Goal: Find specific page/section: Find specific page/section

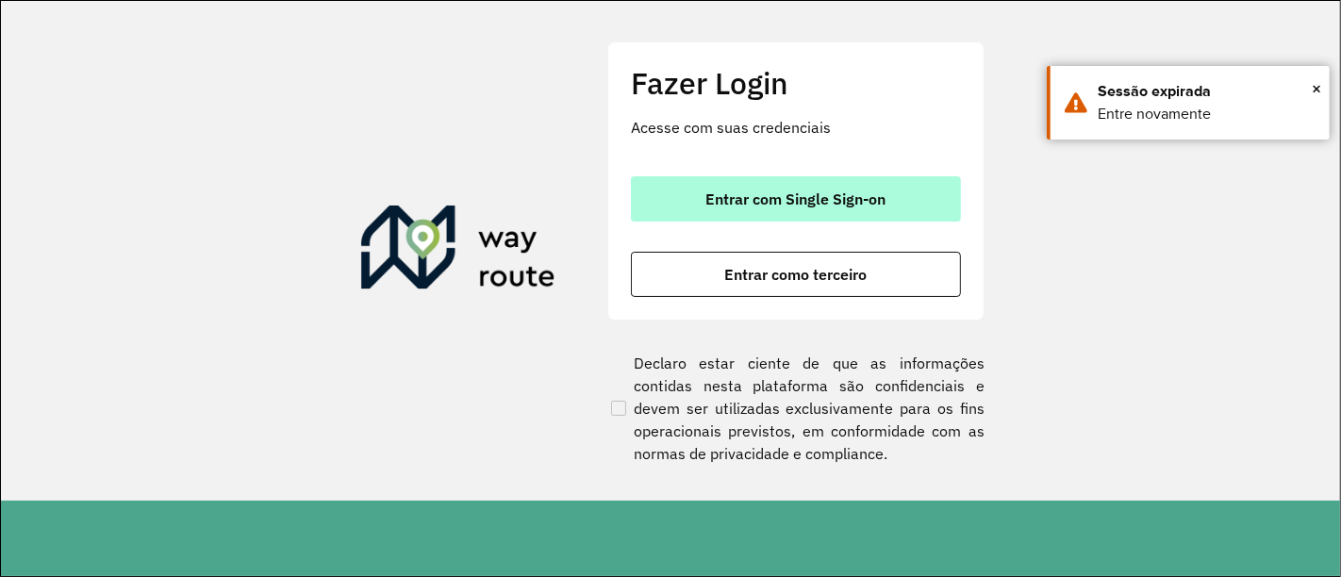
click at [757, 201] on span "Entrar com Single Sign-on" at bounding box center [797, 199] width 180 height 15
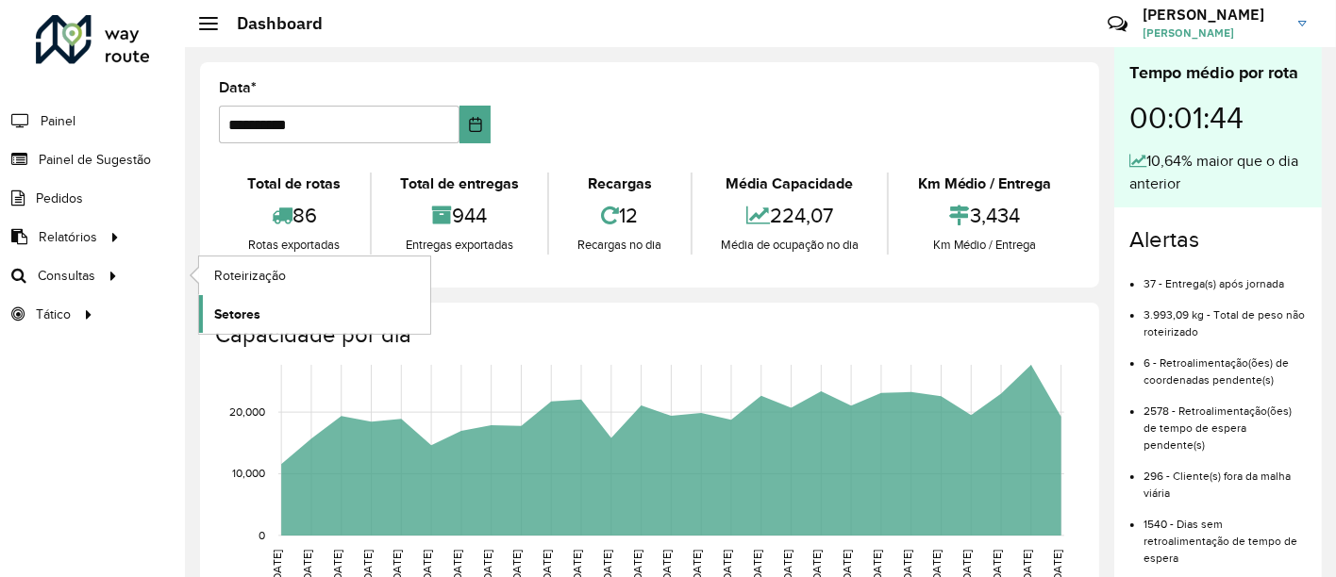
click at [251, 306] on span "Setores" at bounding box center [237, 315] width 46 height 20
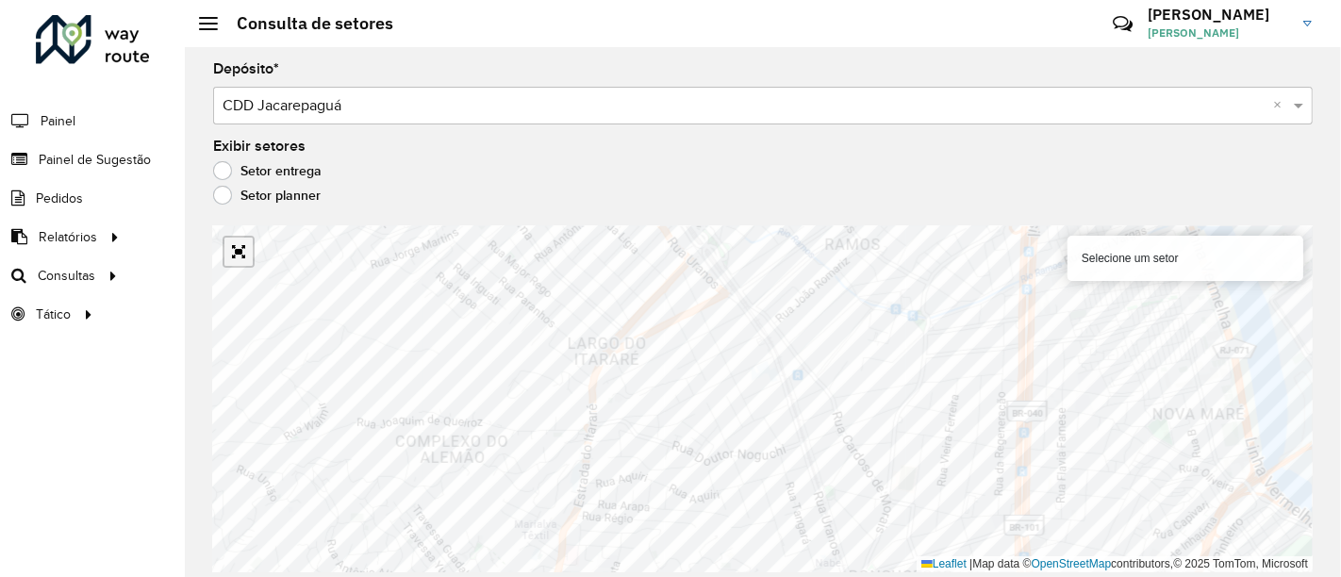
click at [236, 252] on link "Abrir mapa em tela cheia" at bounding box center [239, 252] width 28 height 28
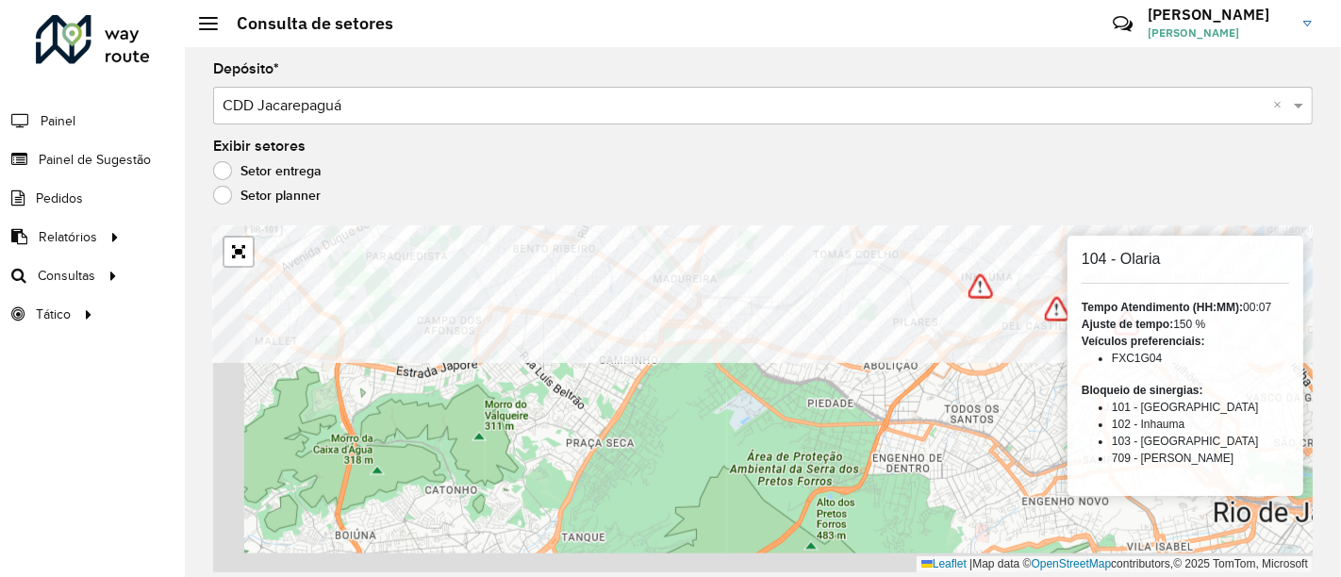
click at [592, 213] on div "Depósito * Selecione um depósito × CDD Jacarepaguá × Exibir setores Setor entre…" at bounding box center [763, 312] width 1157 height 530
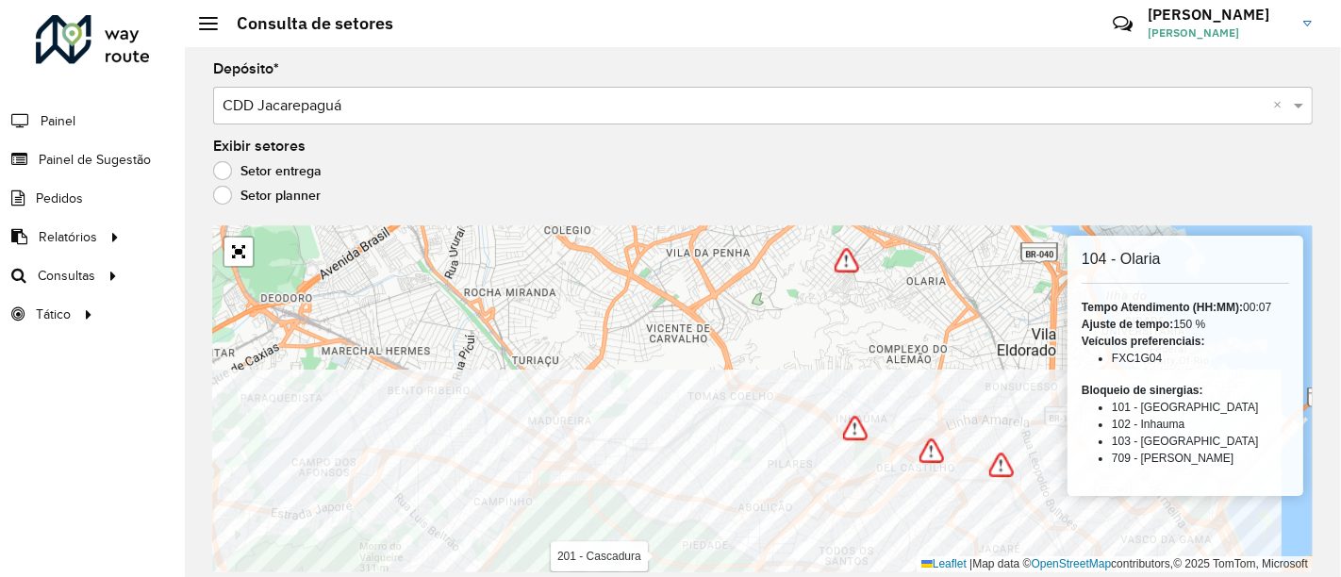
click at [530, 576] on html "Aguarde... Pop-up bloqueado! Seu navegador bloqueou automáticamente a abertura …" at bounding box center [670, 288] width 1341 height 577
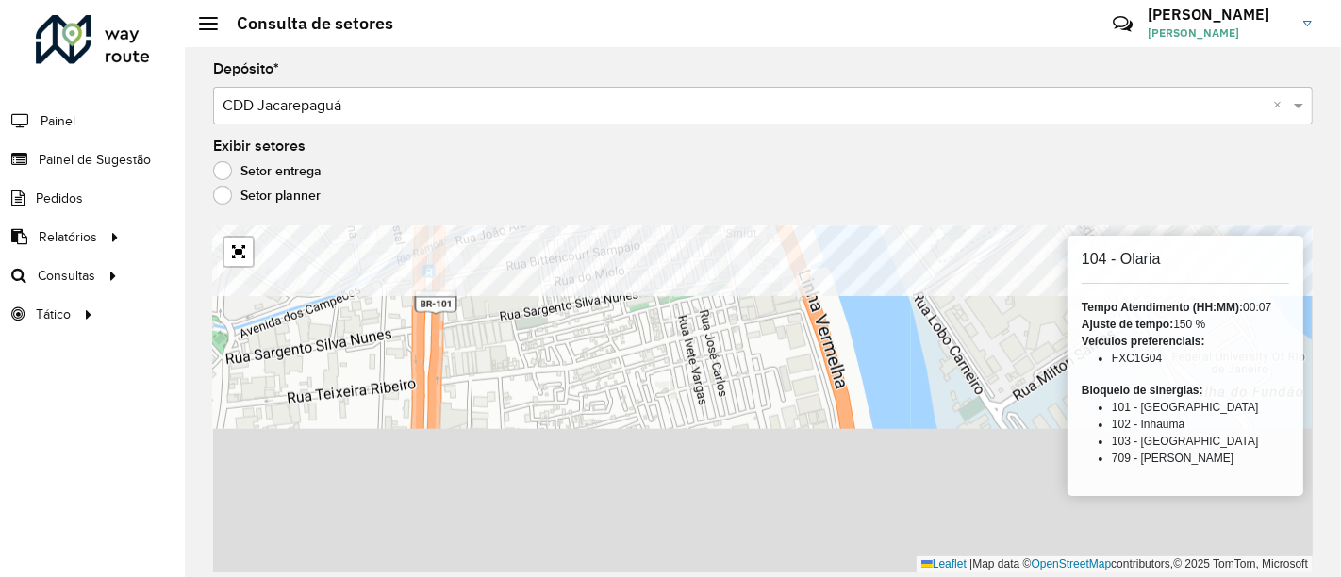
click at [570, 113] on formly-group "Depósito * Selecione um depósito × CDD Jacarepaguá × Exibir setores Setor entre…" at bounding box center [763, 317] width 1100 height 510
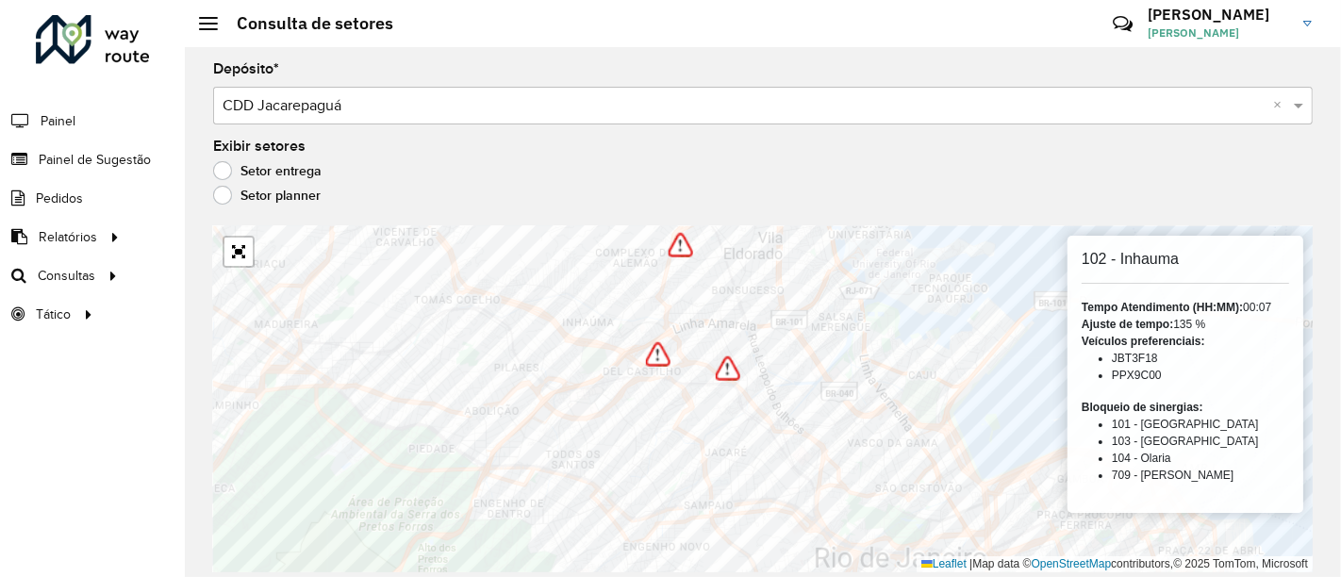
click at [760, 201] on div "Setor planner" at bounding box center [763, 200] width 1100 height 23
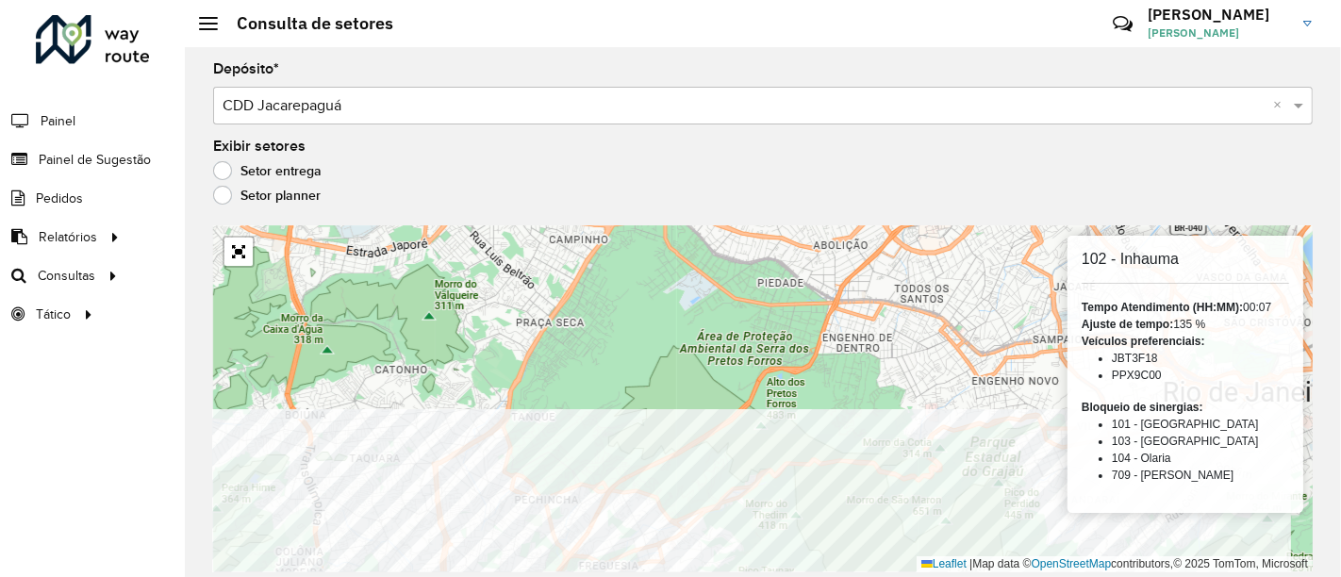
click at [539, 576] on html "Aguarde... Pop-up bloqueado! Seu navegador bloqueou automáticamente a abertura …" at bounding box center [670, 288] width 1341 height 577
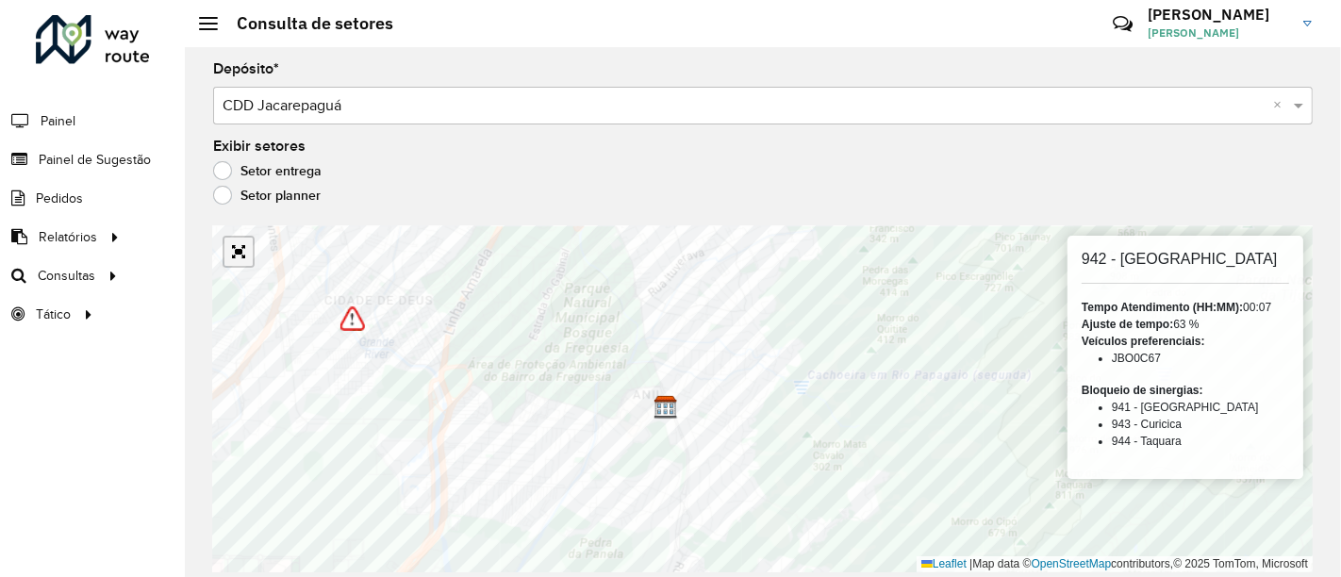
click at [237, 248] on link "Abrir mapa em tela cheia" at bounding box center [239, 252] width 28 height 28
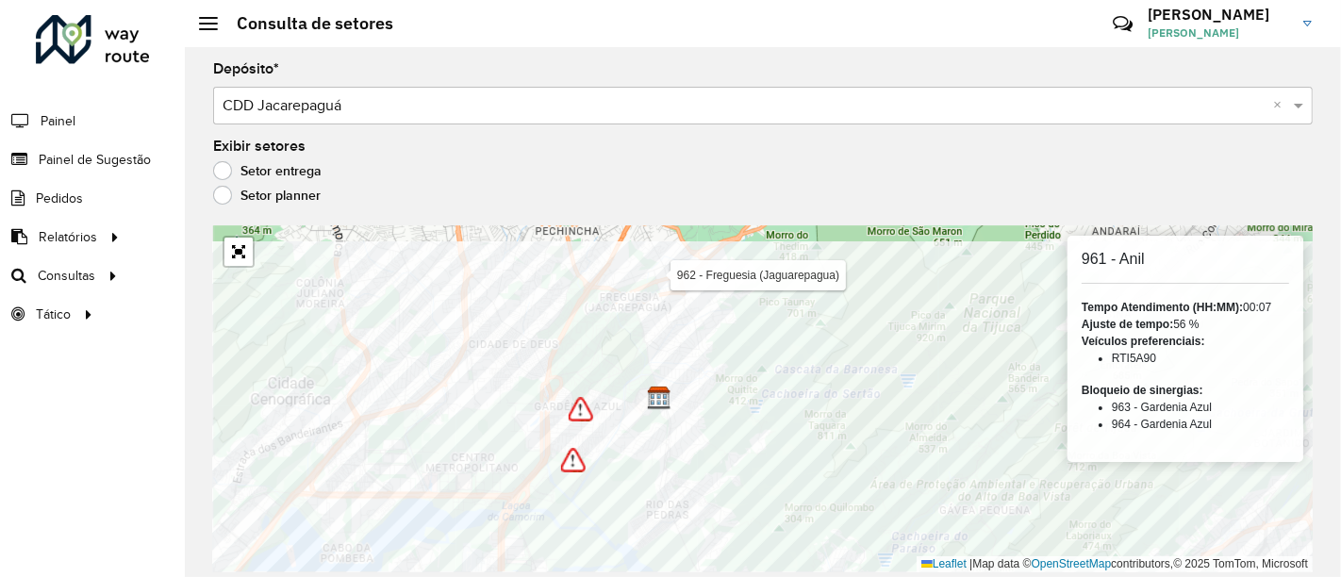
click at [639, 575] on div "Depósito * Selecione um depósito × CDD Jacarepaguá × Exibir setores Setor entre…" at bounding box center [763, 312] width 1157 height 530
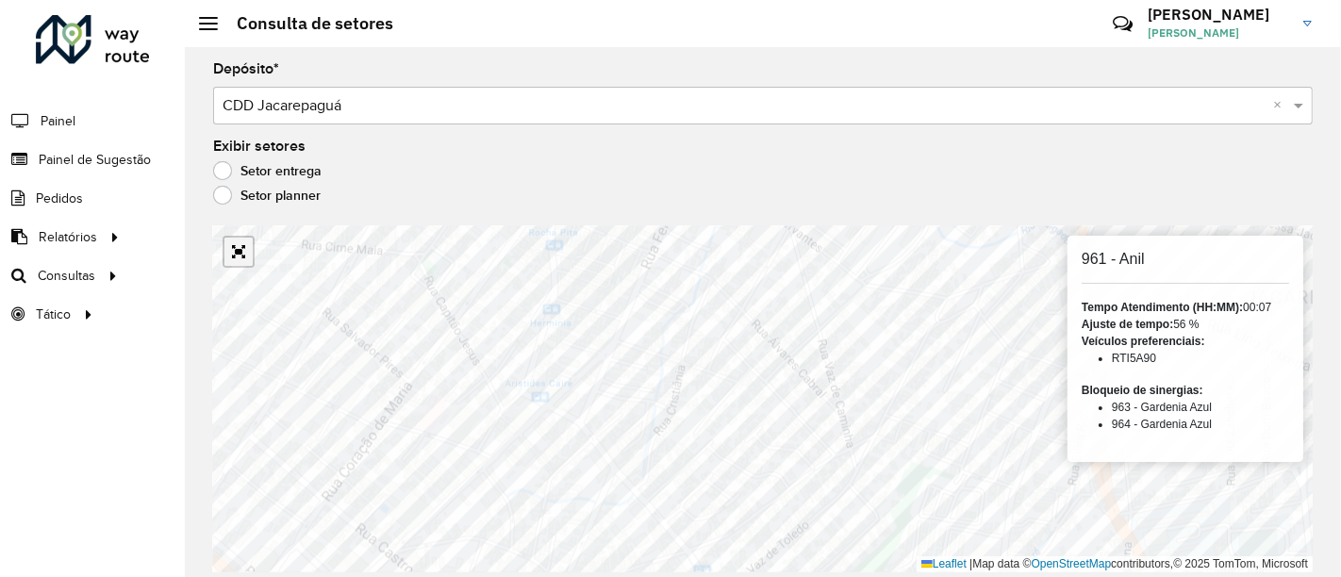
click at [241, 252] on link "Abrir mapa em tela cheia" at bounding box center [239, 252] width 28 height 28
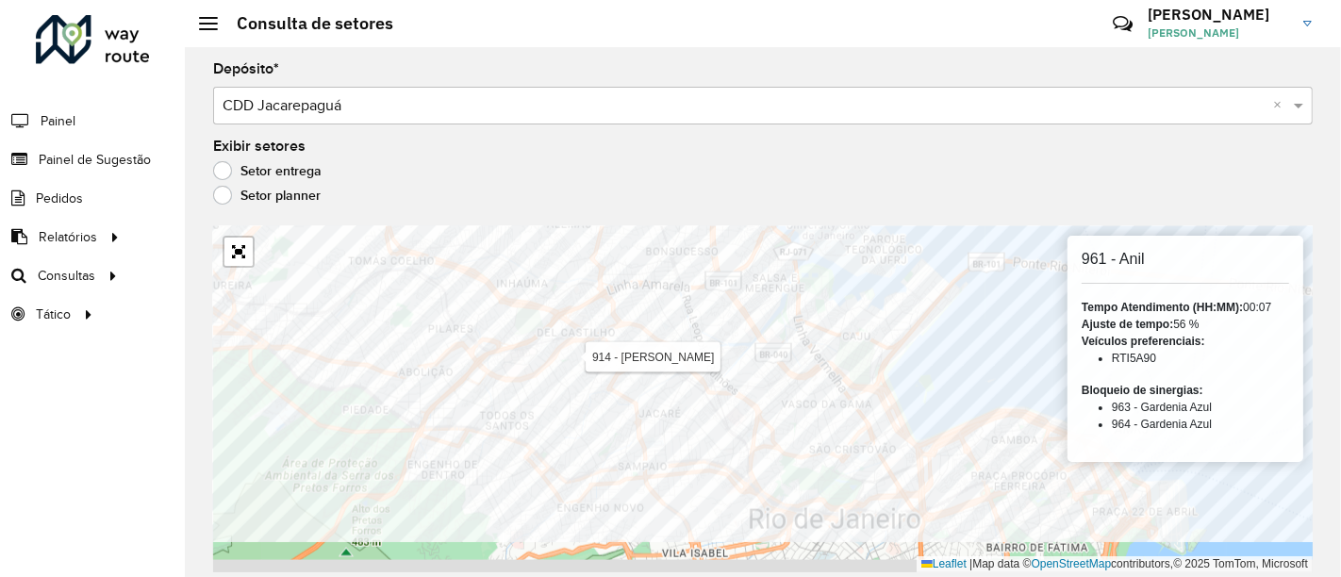
click at [568, 211] on div "Depósito * Selecione um depósito × CDD Jacarepaguá × Exibir setores Setor entre…" at bounding box center [763, 312] width 1157 height 530
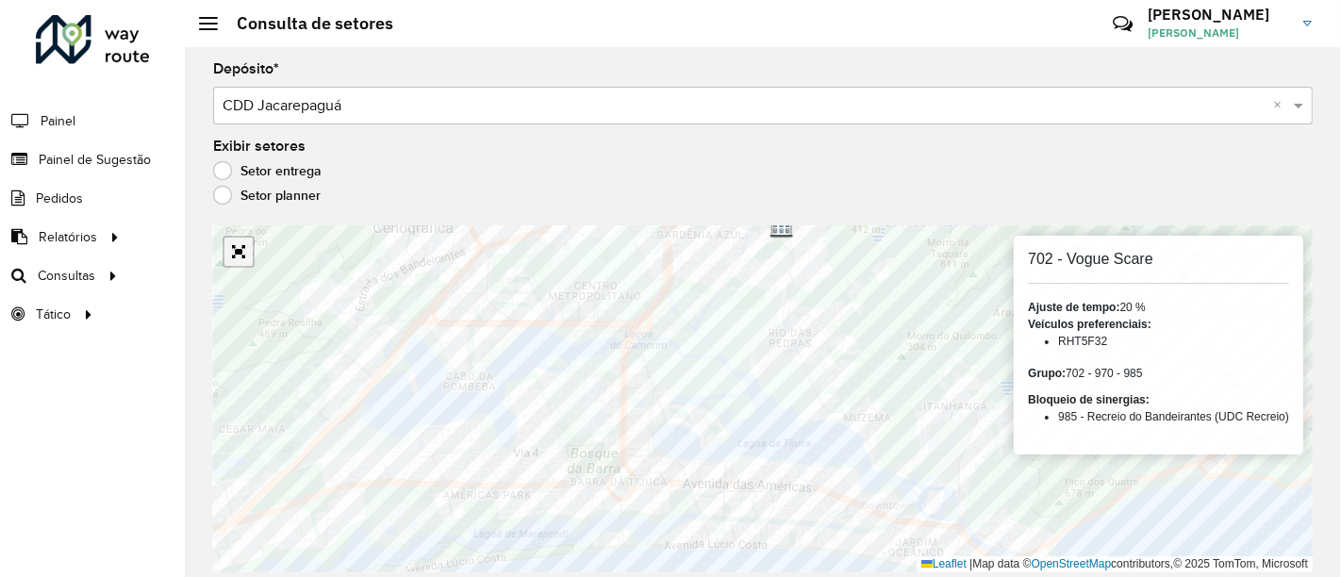
click at [242, 253] on link "Abrir mapa em tela cheia" at bounding box center [239, 252] width 28 height 28
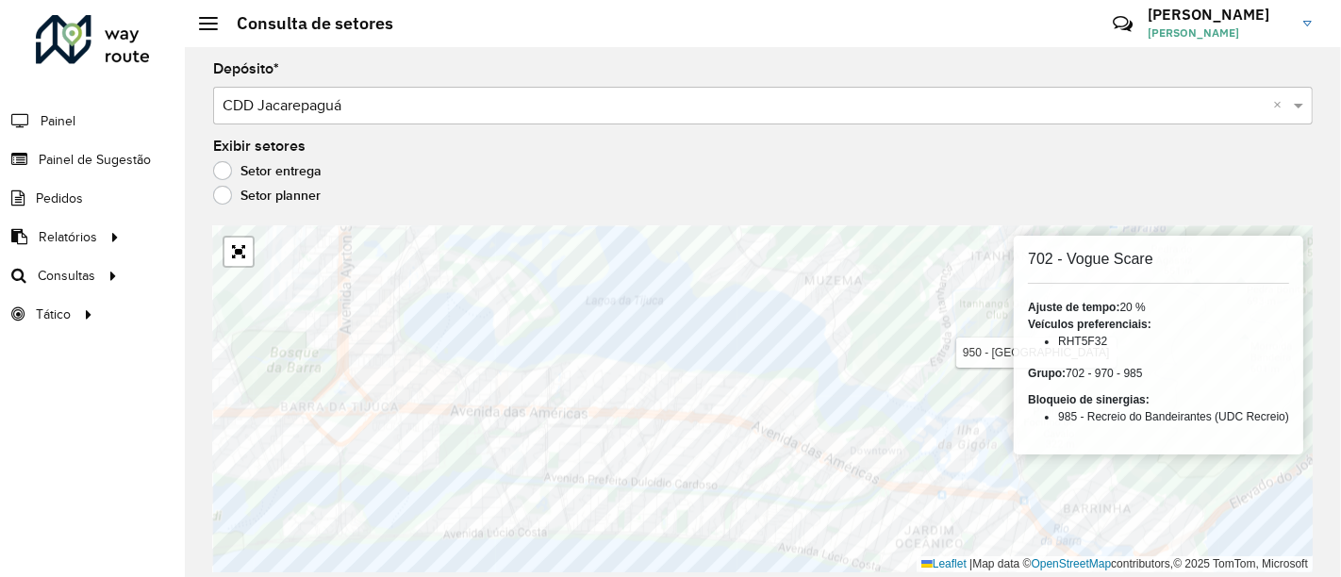
click at [1014, 192] on div "Setor planner" at bounding box center [763, 200] width 1100 height 23
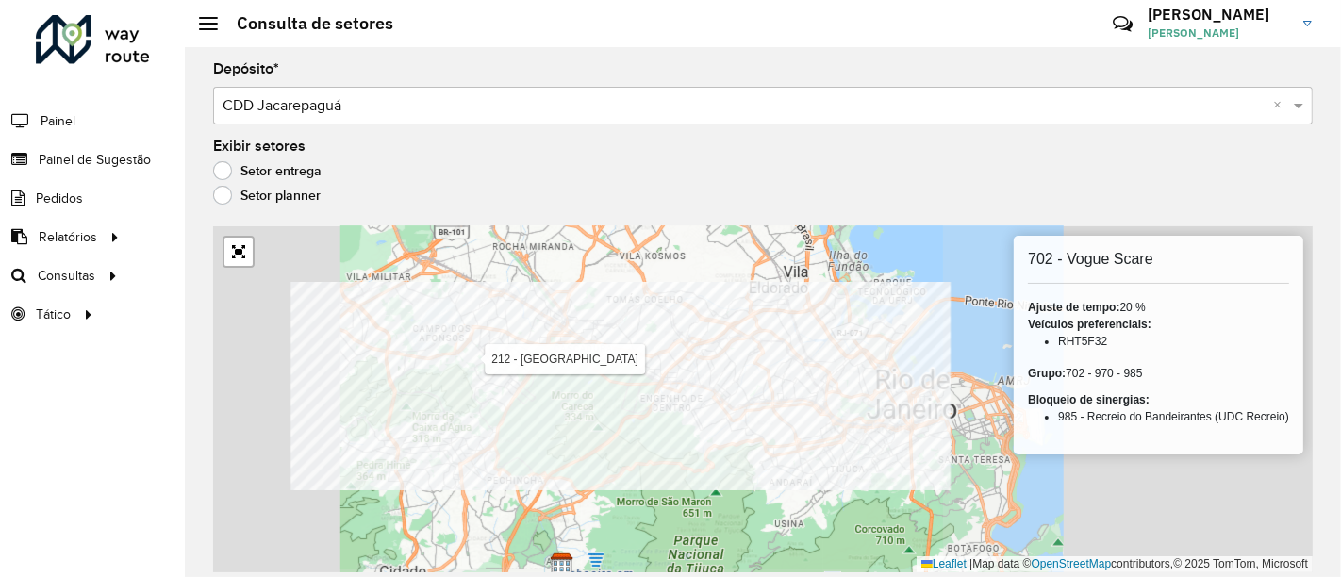
click at [427, 139] on div "Depósito * Selecione um depósito × CDD Jacarepaguá × Exibir setores Setor entre…" at bounding box center [763, 312] width 1157 height 530
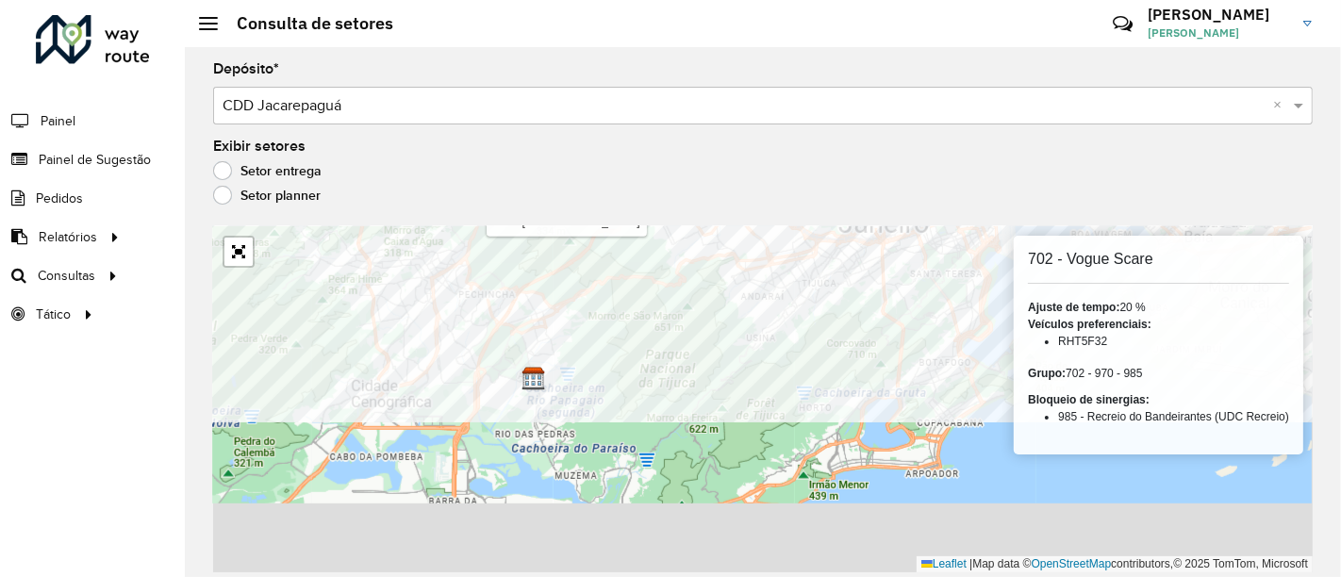
click at [415, 117] on formly-group "Depósito * Selecione um depósito × CDD Jacarepaguá × Exibir setores Setor entre…" at bounding box center [763, 317] width 1100 height 510
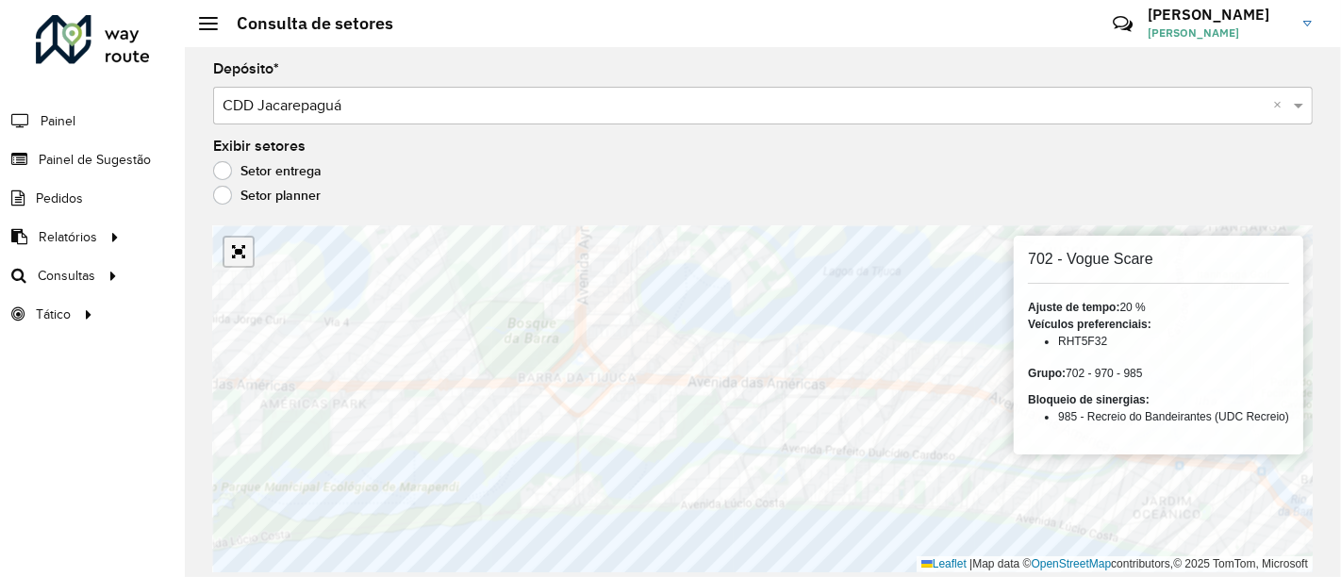
click at [231, 246] on link "Abrir mapa em tela cheia" at bounding box center [239, 252] width 28 height 28
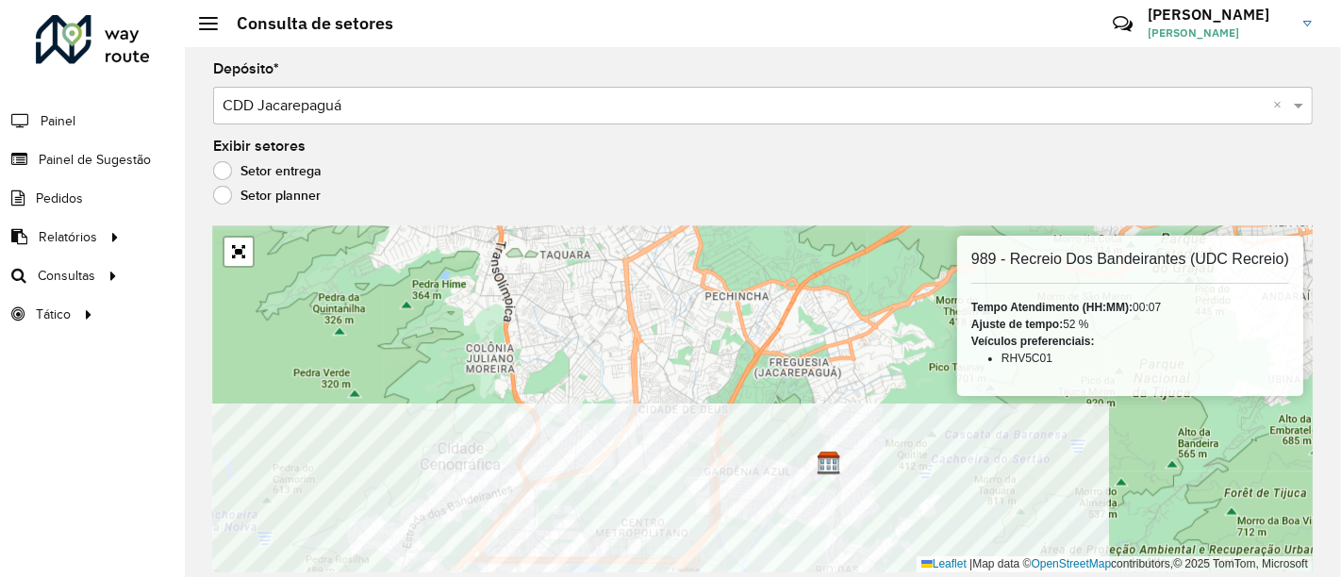
click at [502, 576] on html "Aguarde... Pop-up bloqueado! Seu navegador bloqueou automáticamente a abertura …" at bounding box center [670, 288] width 1341 height 577
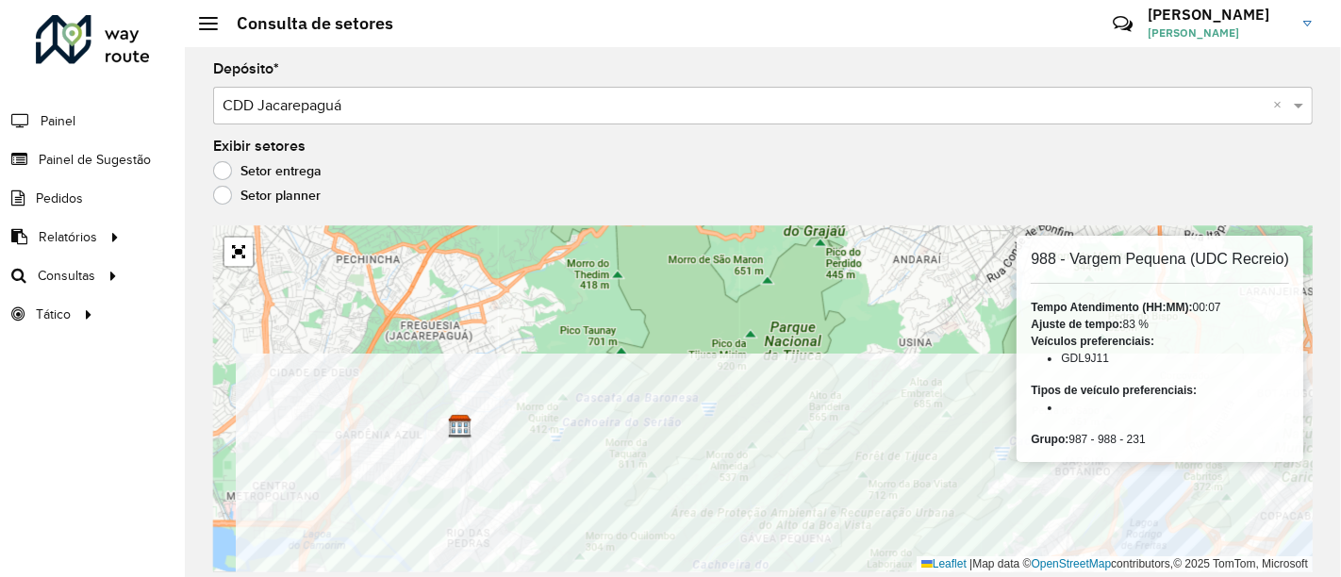
drag, startPoint x: 533, startPoint y: 403, endPoint x: 842, endPoint y: 626, distance: 381.8
click at [842, 576] on html "Aguarde... Pop-up bloqueado! Seu navegador bloqueou automáticamente a abertura …" at bounding box center [670, 288] width 1341 height 577
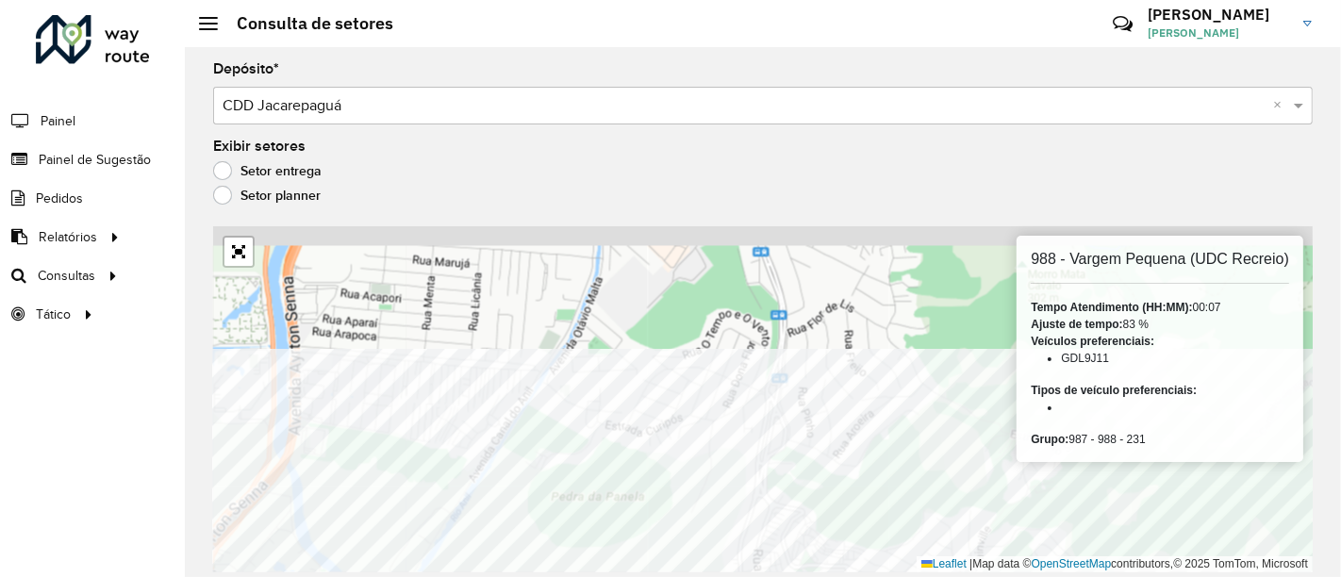
click at [691, 539] on div "954 - Jaguarepagua 988 - Vargem Pequena (UDC Recreio) Tempo Atendimento (HH:MM)…" at bounding box center [763, 399] width 1100 height 346
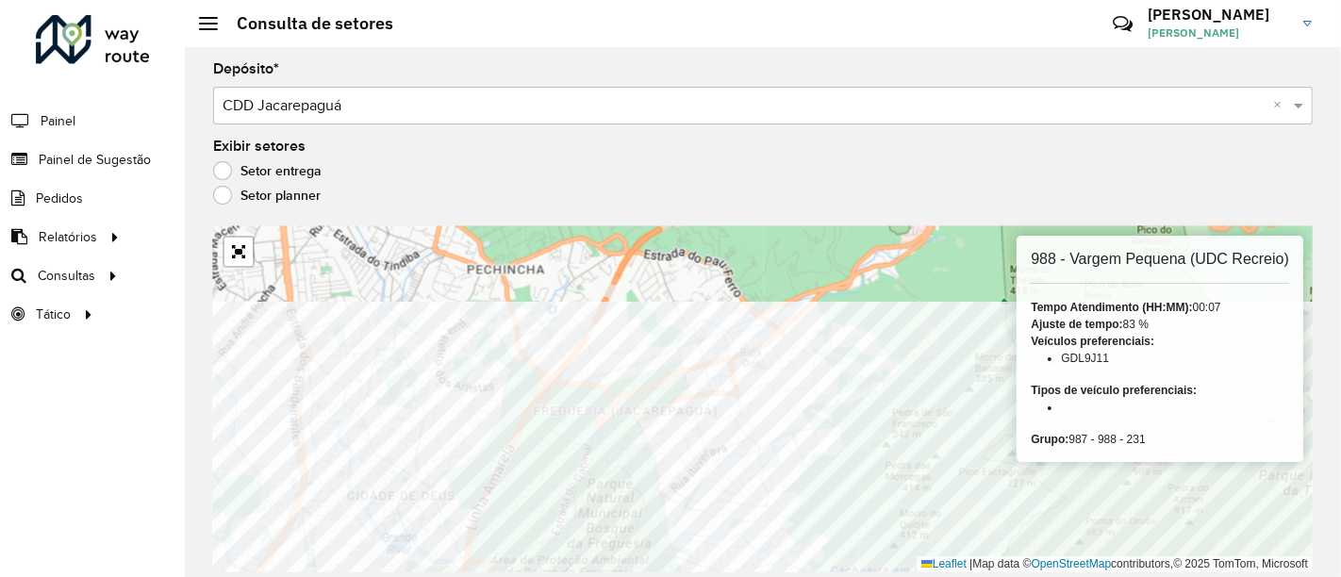
drag, startPoint x: 608, startPoint y: 368, endPoint x: 665, endPoint y: 592, distance: 230.6
click at [665, 576] on html "Aguarde... Pop-up bloqueado! Seu navegador bloqueou automáticamente a abertura …" at bounding box center [670, 288] width 1341 height 577
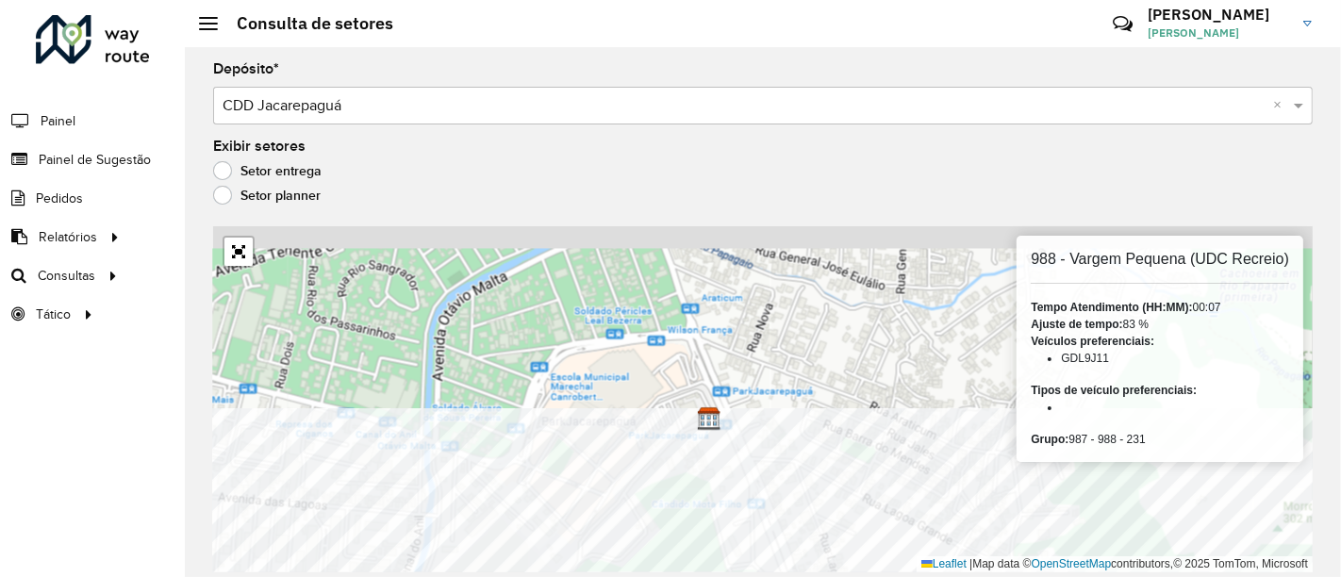
click at [688, 576] on html "Aguarde... Pop-up bloqueado! Seu navegador bloqueou automáticamente a abertura …" at bounding box center [670, 288] width 1341 height 577
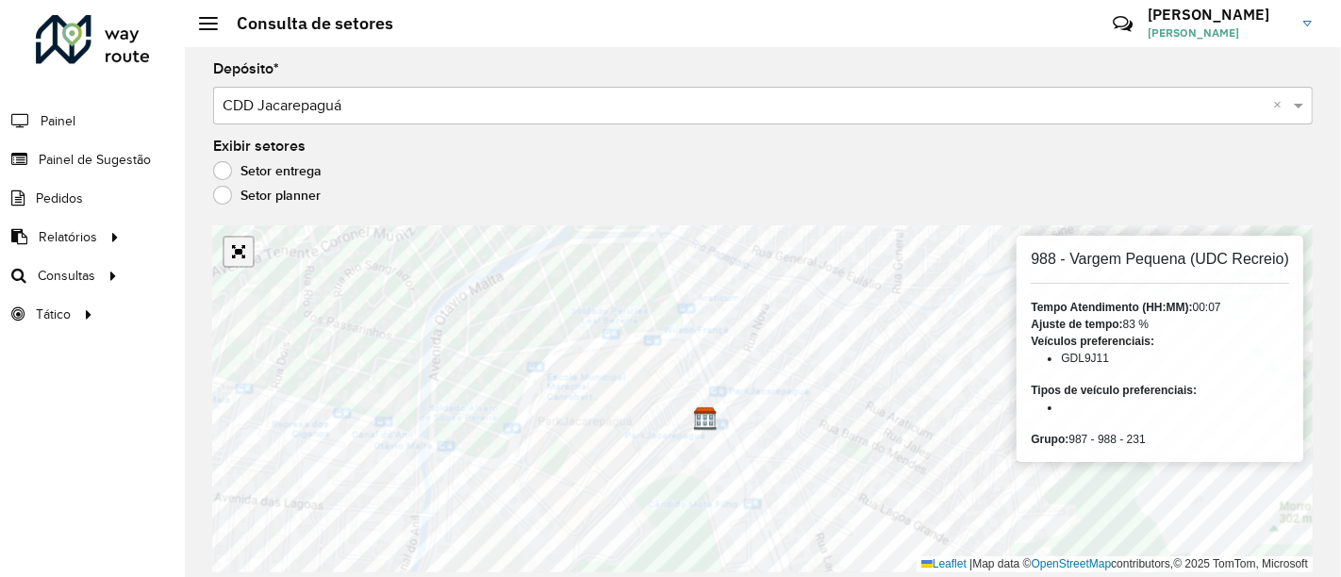
drag, startPoint x: 245, startPoint y: 257, endPoint x: 245, endPoint y: 383, distance: 126.4
click at [245, 257] on link "Abrir mapa em tela cheia" at bounding box center [239, 252] width 28 height 28
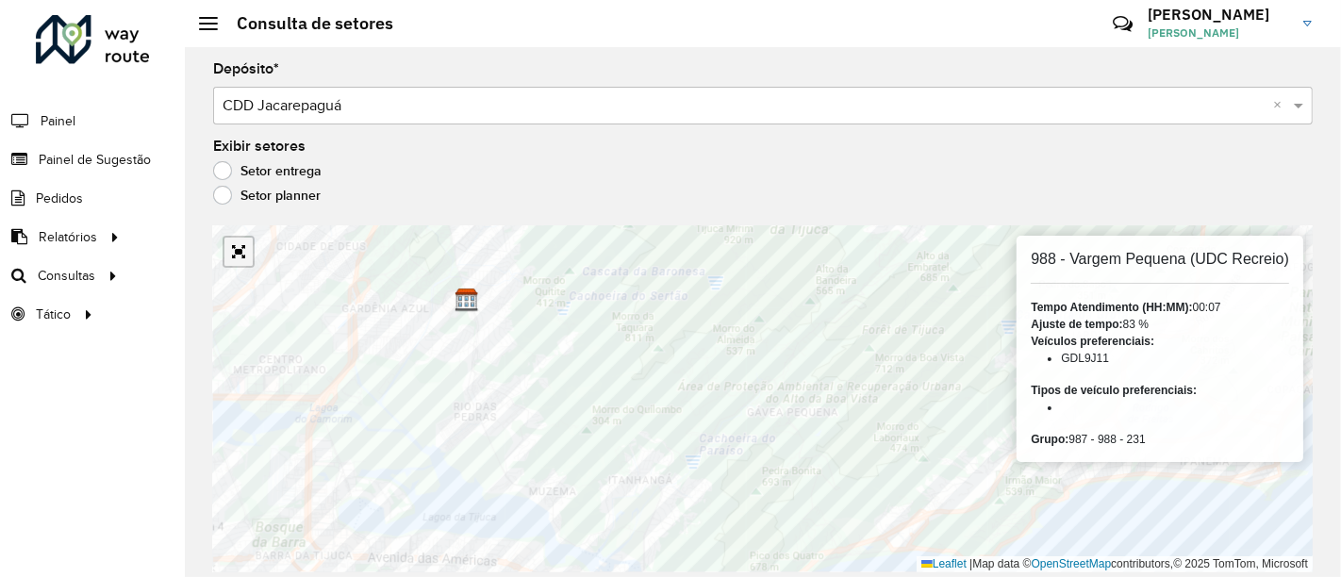
click at [240, 255] on link "Abrir mapa em tela cheia" at bounding box center [239, 252] width 28 height 28
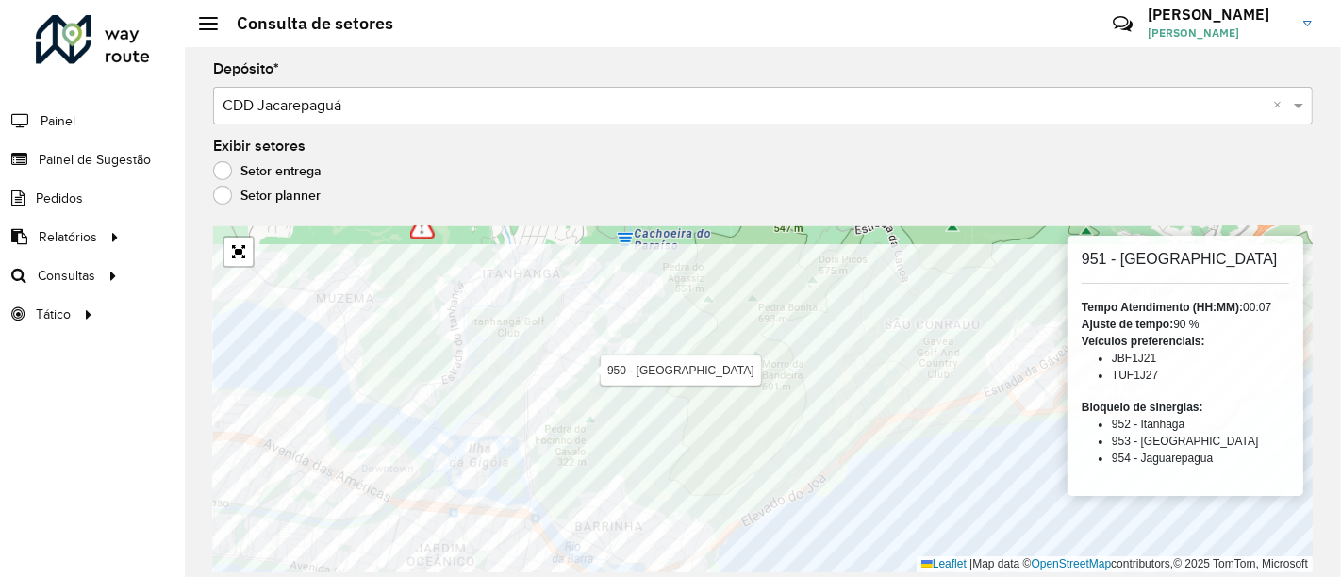
click at [757, 576] on html "Aguarde... Pop-up bloqueado! Seu navegador bloqueou automáticamente a abertura …" at bounding box center [670, 288] width 1341 height 577
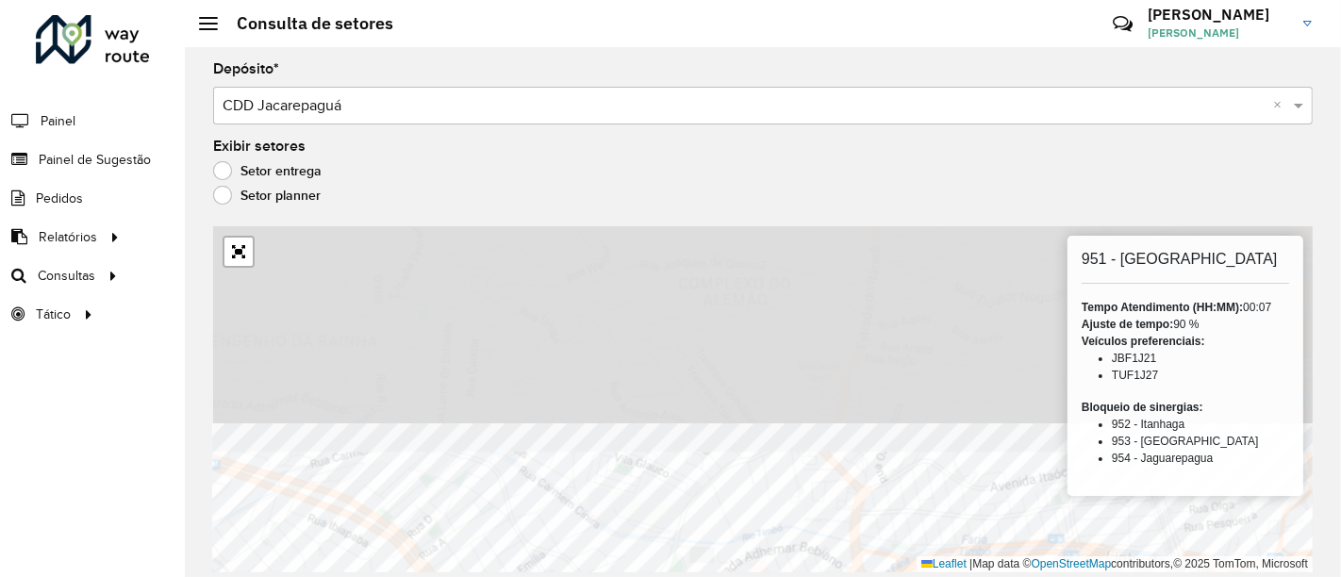
click at [556, 576] on html "Aguarde... Pop-up bloqueado! Seu navegador bloqueou automáticamente a abertura …" at bounding box center [670, 288] width 1341 height 577
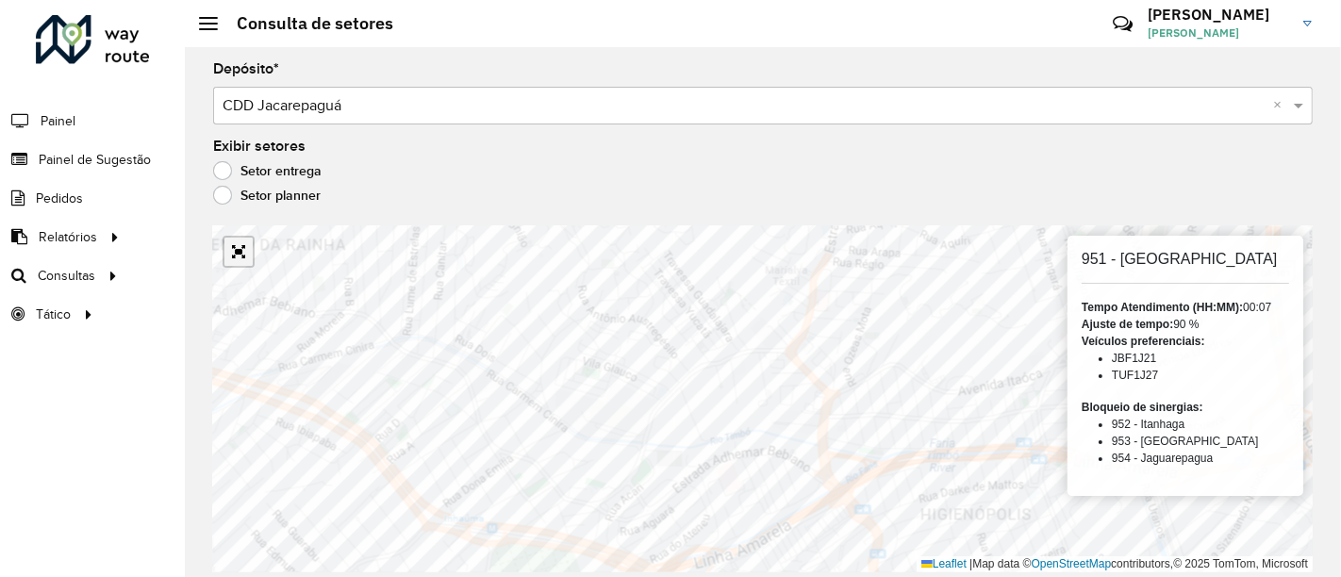
click at [236, 254] on link "Abrir mapa em tela cheia" at bounding box center [239, 252] width 28 height 28
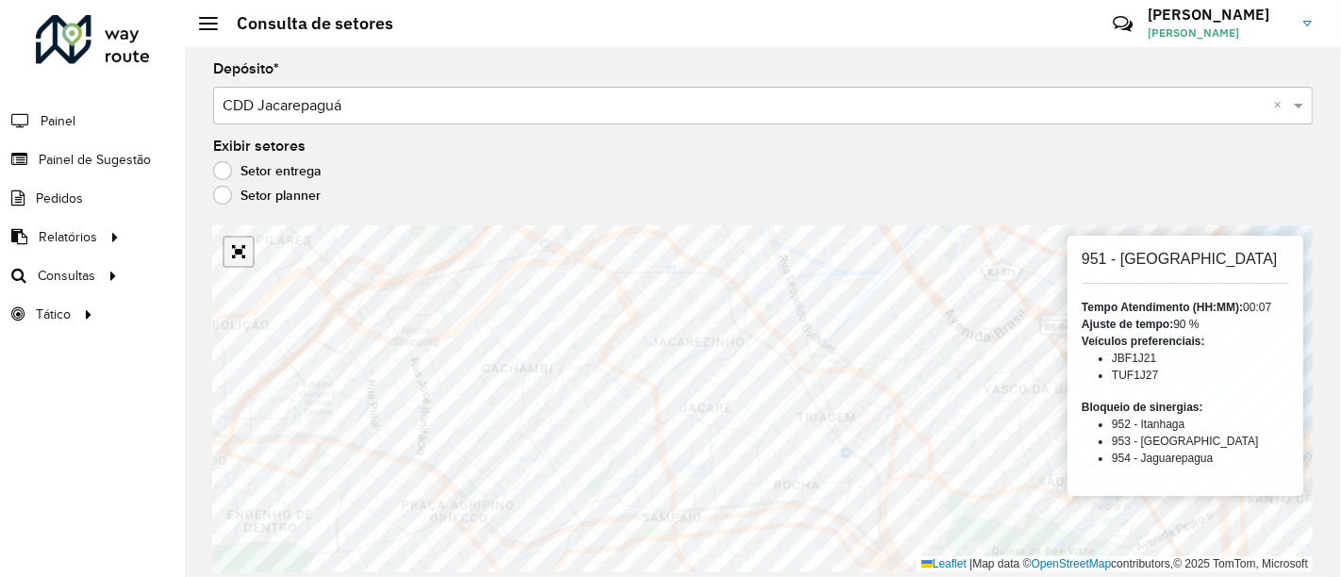
click at [229, 248] on link "Abrir mapa em tela cheia" at bounding box center [239, 252] width 28 height 28
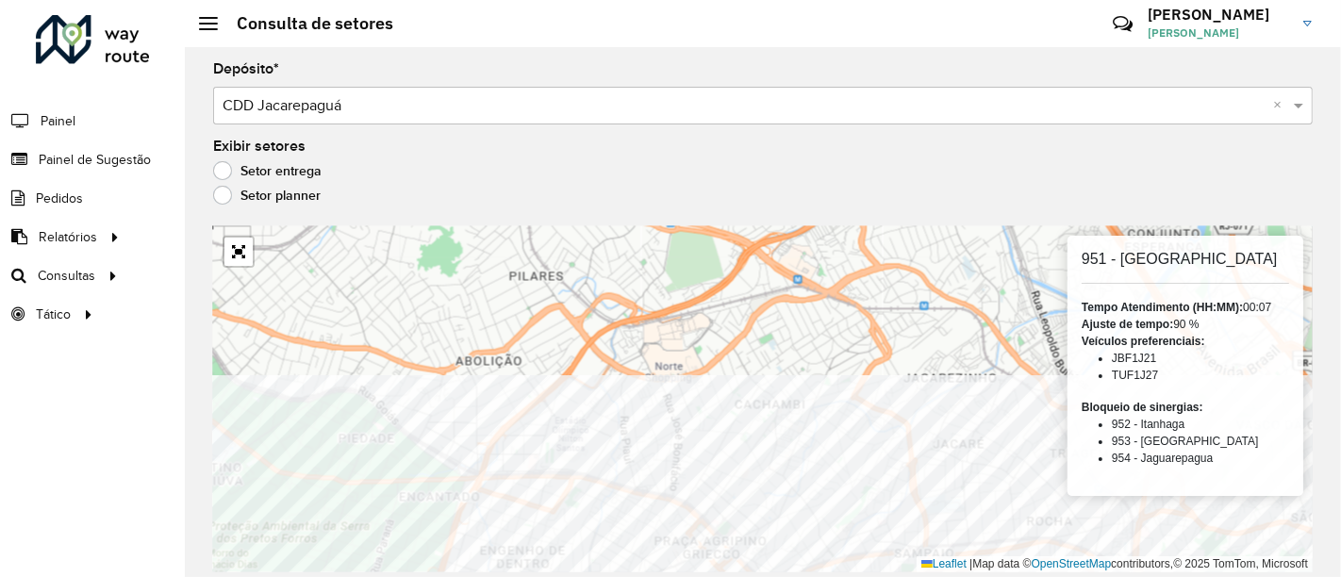
click at [597, 573] on div "Depósito * Selecione um depósito × CDD Jacarepaguá × Exibir setores Setor entre…" at bounding box center [763, 312] width 1157 height 530
